Goal: Navigation & Orientation: Find specific page/section

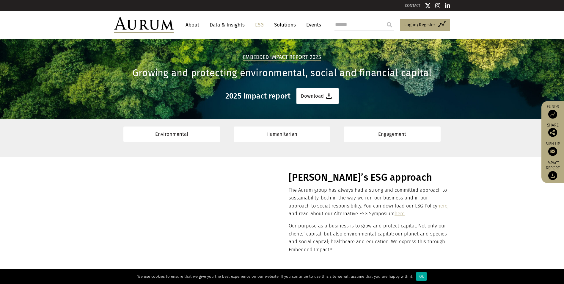
click at [152, 25] on img at bounding box center [143, 25] width 59 height 16
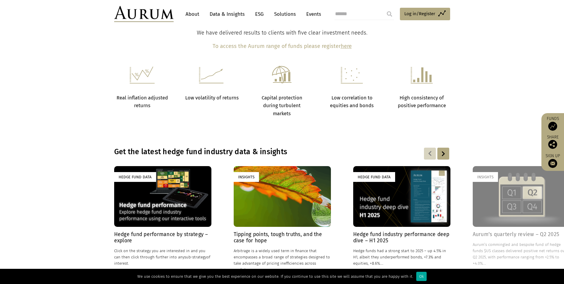
scroll to position [386, 0]
